Goal: Information Seeking & Learning: Compare options

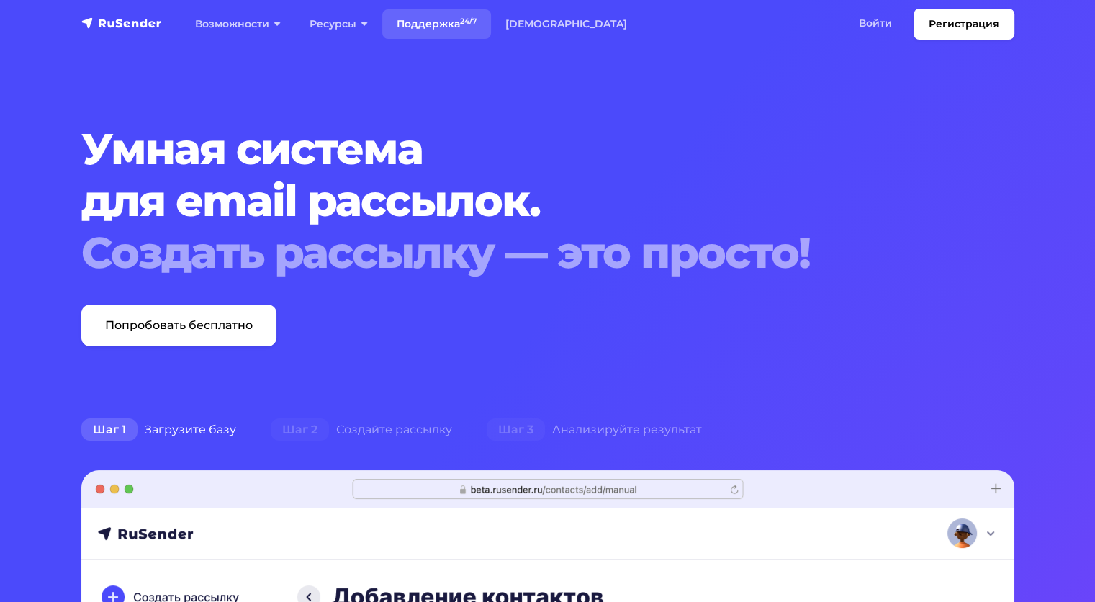
click at [443, 22] on link "Поддержка 24/7" at bounding box center [436, 24] width 109 height 30
click at [556, 25] on link "[DEMOGRAPHIC_DATA]" at bounding box center [566, 24] width 150 height 30
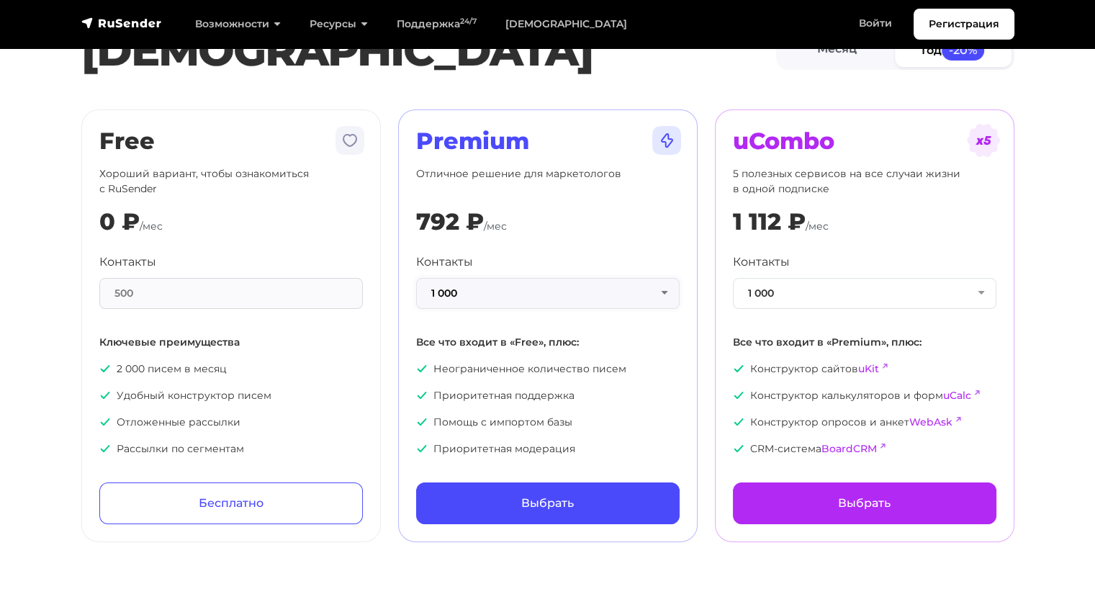
click at [512, 293] on button "1 000" at bounding box center [547, 293] width 263 height 31
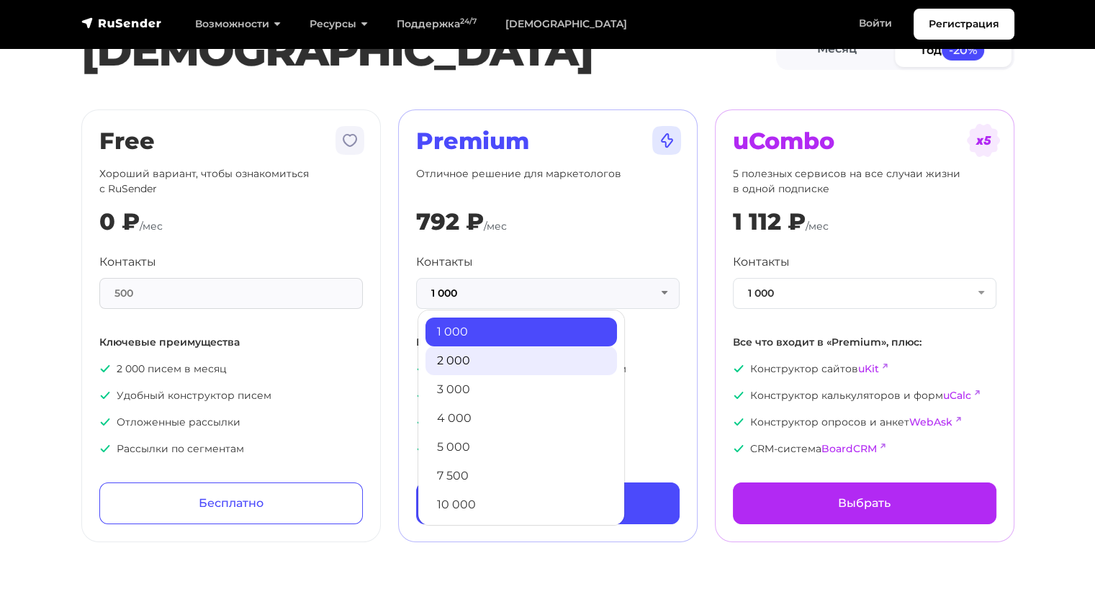
click at [496, 353] on link "2 000" at bounding box center [520, 360] width 191 height 29
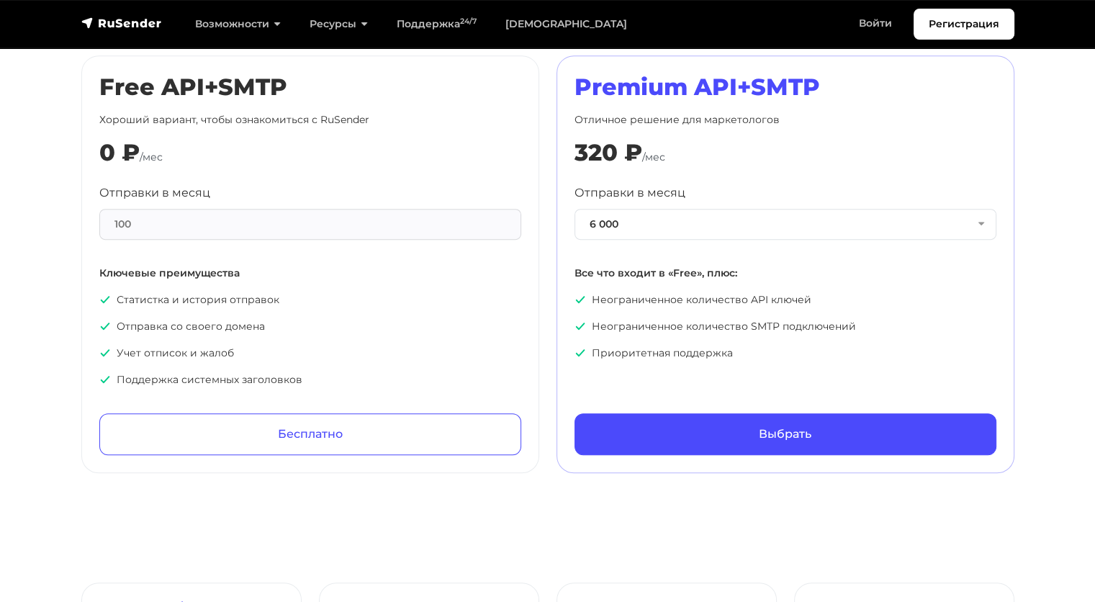
scroll to position [576, 0]
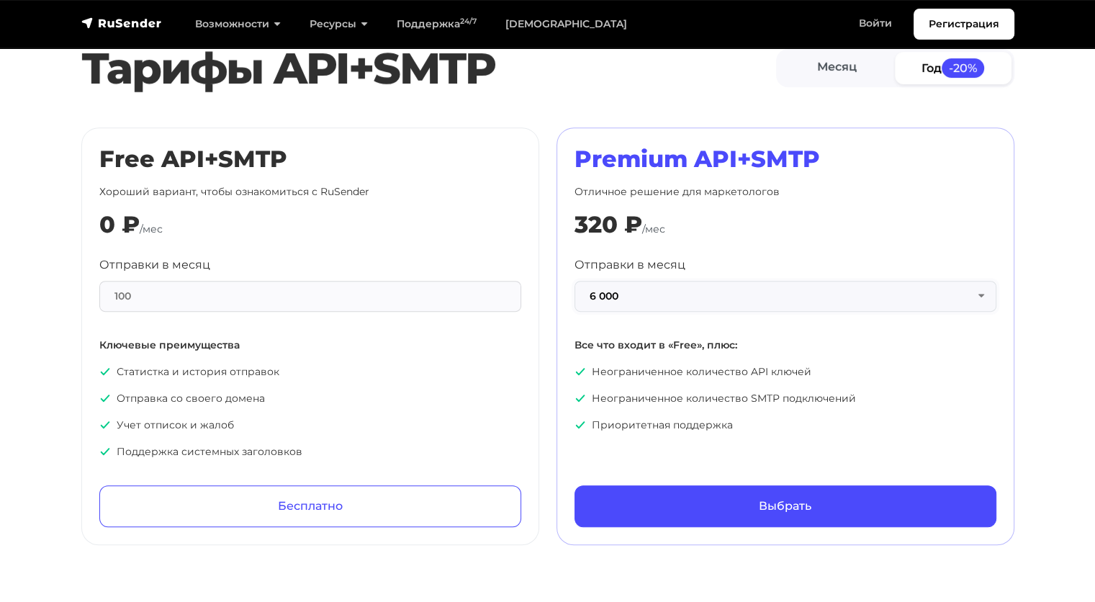
click at [642, 302] on button "6 000" at bounding box center [785, 296] width 422 height 31
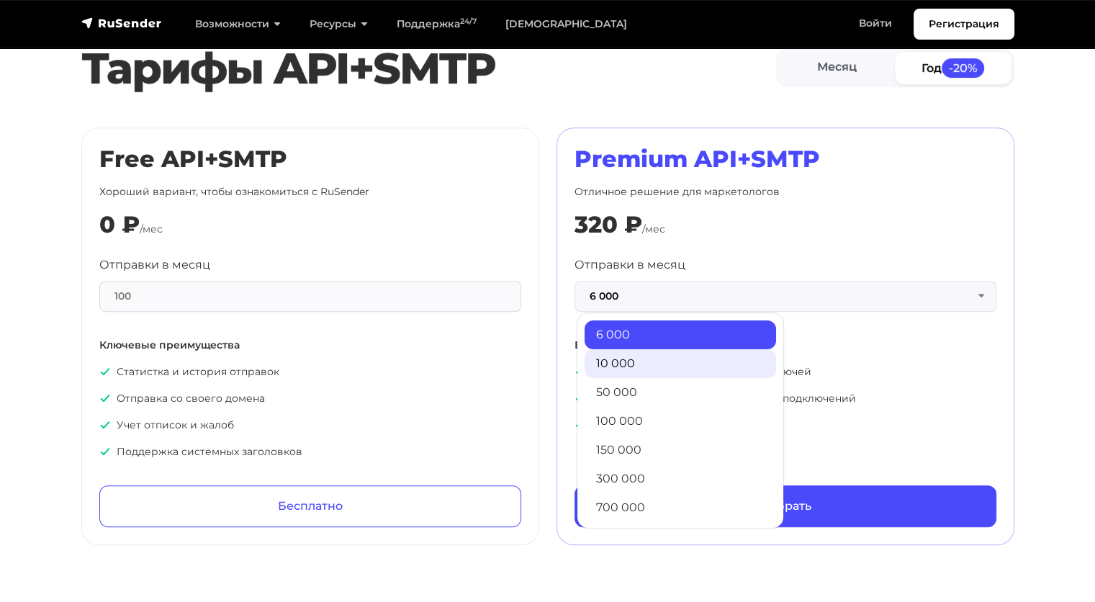
click at [653, 364] on link "10 000" at bounding box center [679, 363] width 191 height 29
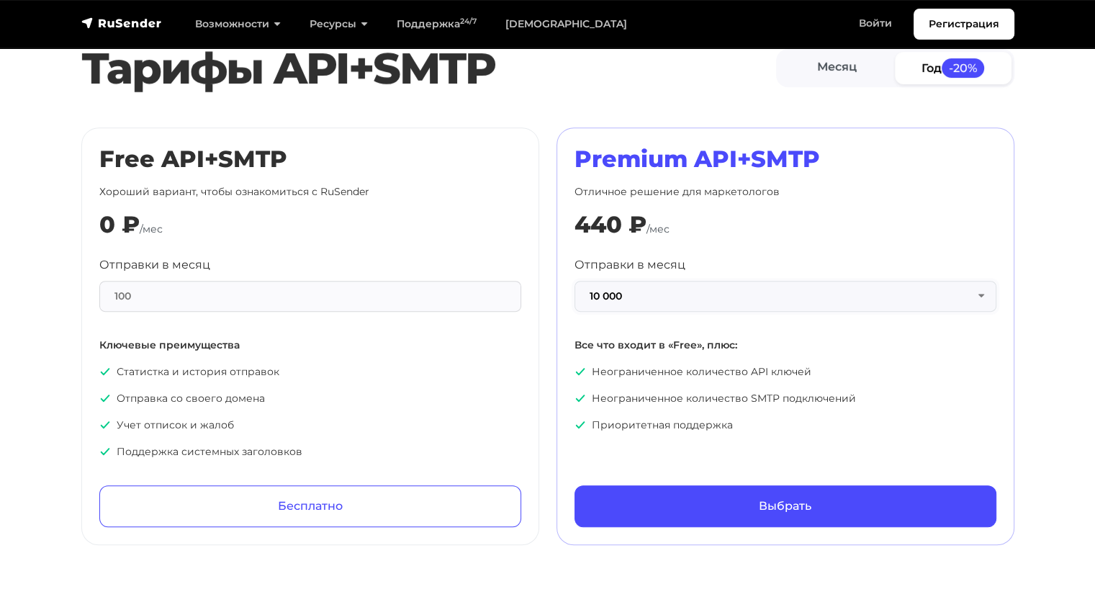
click at [751, 291] on button "10 000" at bounding box center [785, 296] width 422 height 31
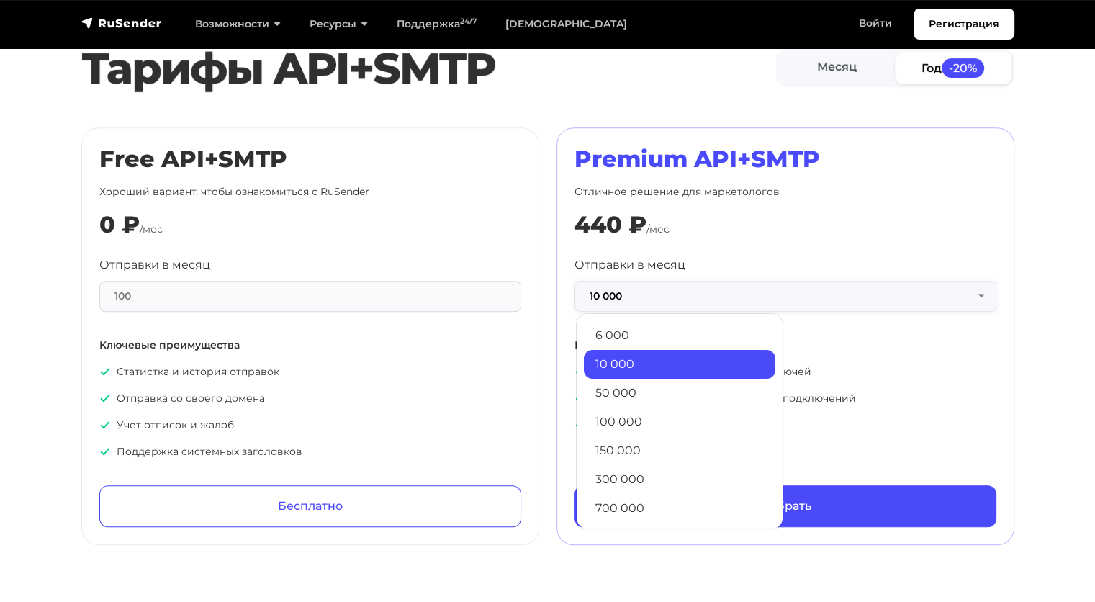
click at [751, 291] on button "10 000" at bounding box center [785, 296] width 422 height 31
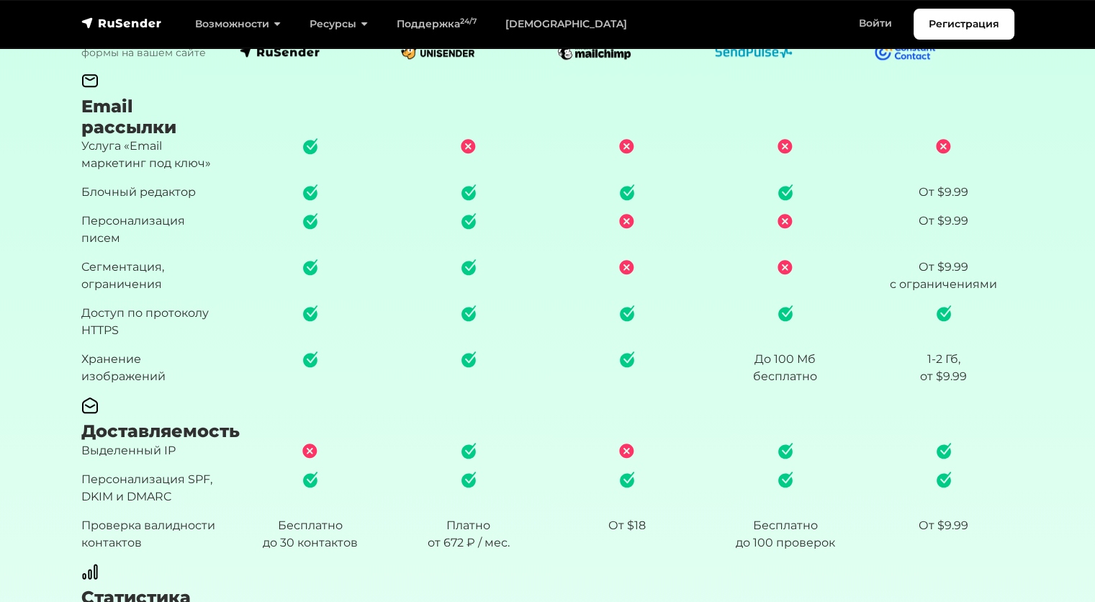
scroll to position [1295, 0]
